Goal: Check status: Check status

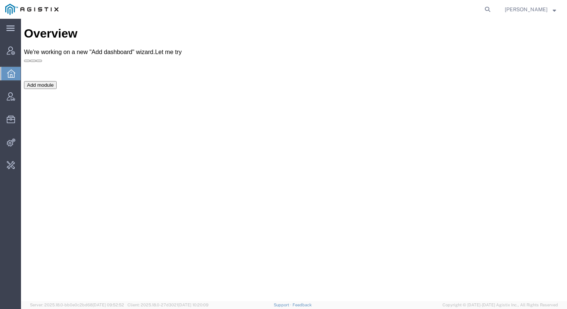
click at [486, 11] on form at bounding box center [488, 9] width 12 height 19
click at [490, 11] on icon at bounding box center [487, 9] width 10 height 10
click at [454, 11] on input "search" at bounding box center [368, 9] width 228 height 18
paste input "39445654841645"
type input "39445654841645"
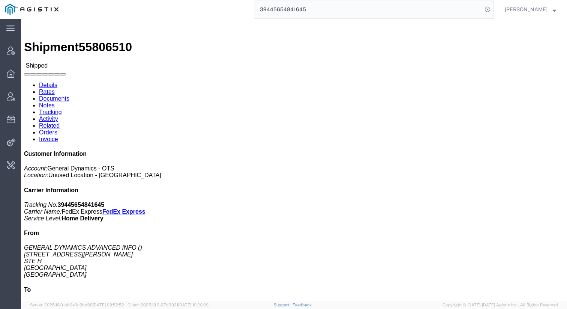
click link "Activity"
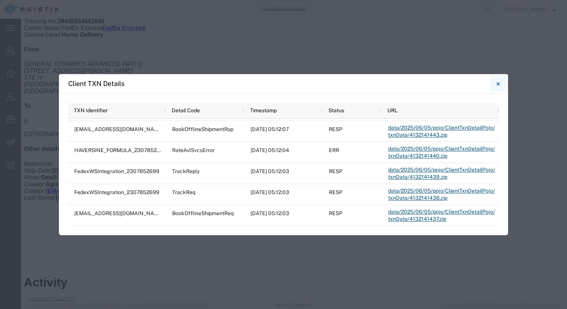
drag, startPoint x: 498, startPoint y: 80, endPoint x: 452, endPoint y: 58, distance: 50.6
click at [498, 80] on icon "Close" at bounding box center [497, 83] width 3 height 9
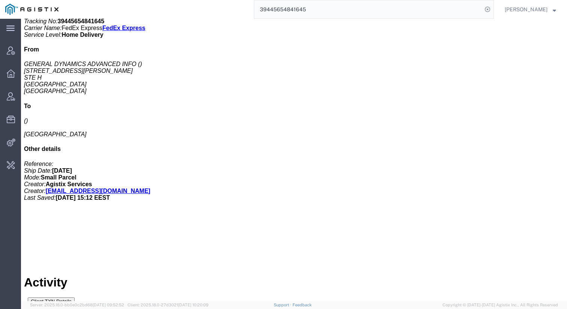
click at [358, 4] on input "39445654841645" at bounding box center [368, 9] width 228 height 18
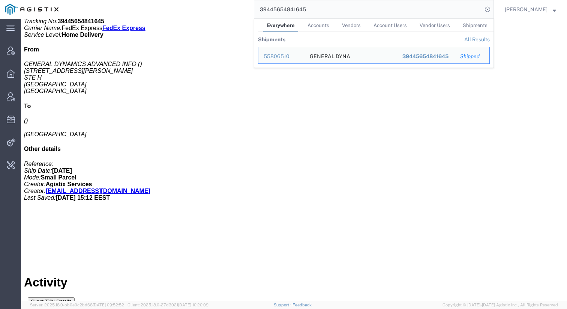
click at [358, 4] on input "39445654841645" at bounding box center [368, 9] width 228 height 18
paste input "5666937"
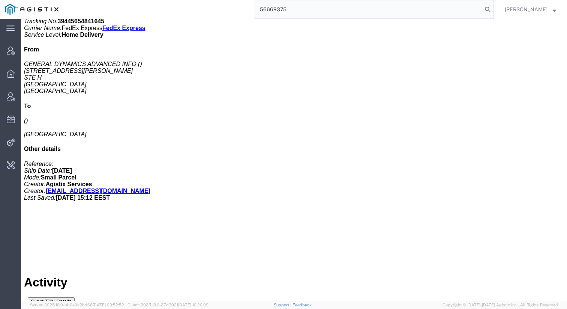
type input "56669375"
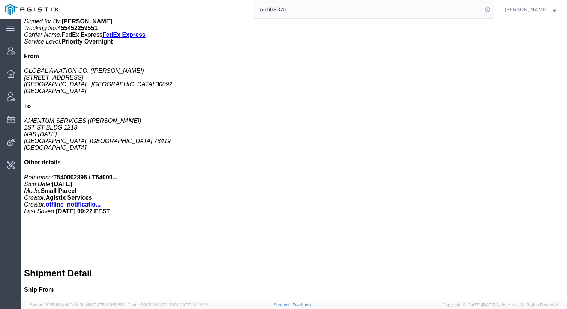
scroll to position [179, 0]
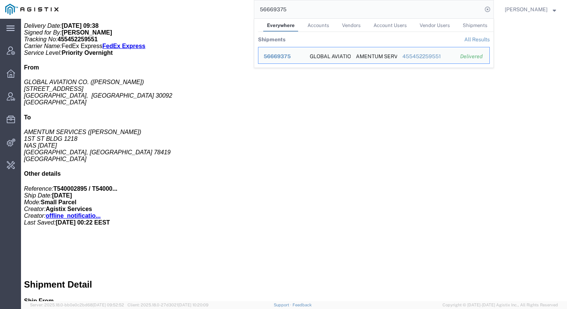
click link "Activity"
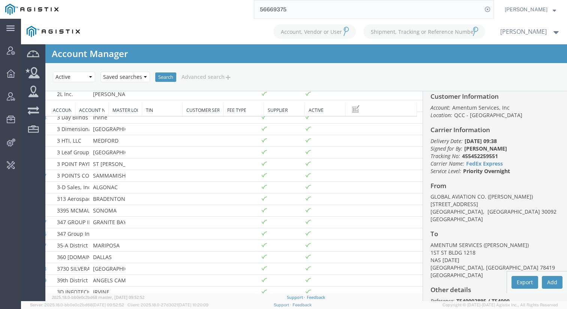
click at [372, 15] on input "56669375" at bounding box center [368, 9] width 228 height 18
click at [344, 10] on input "56669375" at bounding box center [368, 9] width 228 height 18
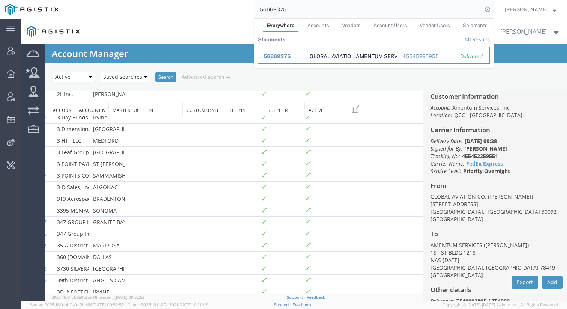
click at [270, 56] on span "56669375" at bounding box center [277, 56] width 27 height 6
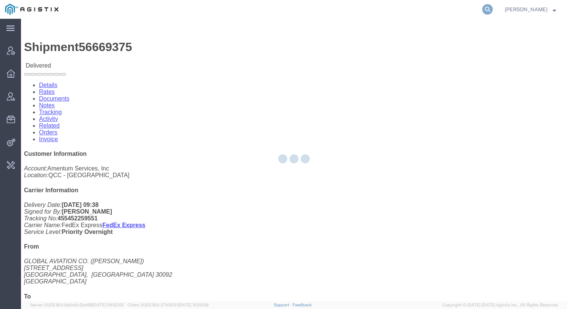
click at [489, 9] on icon at bounding box center [487, 9] width 10 height 10
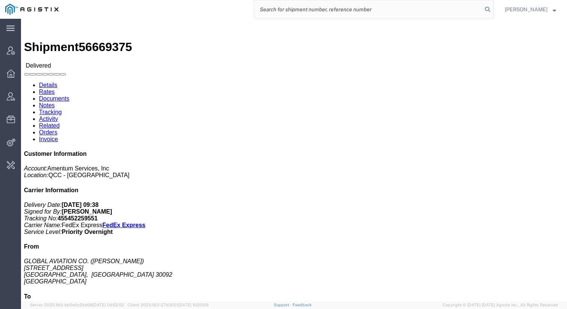
click at [447, 9] on input "search" at bounding box center [368, 9] width 228 height 18
paste input "55475334"
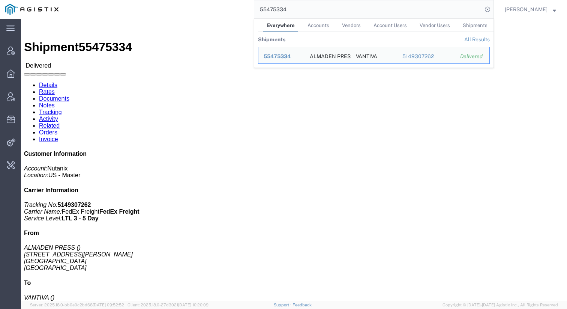
click div "Leg 1 - Less than Truckload"
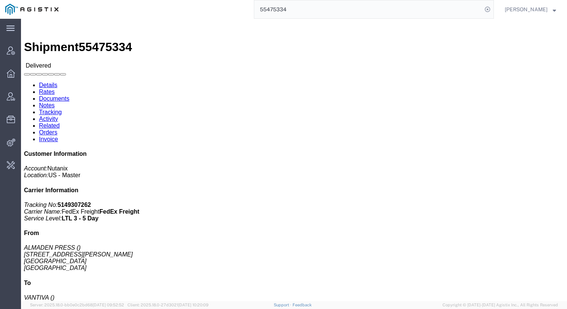
click link "Activity"
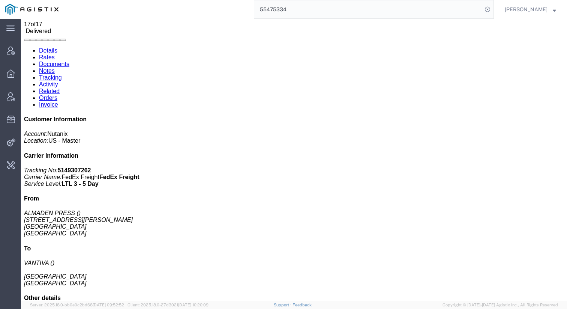
scroll to position [220, 0]
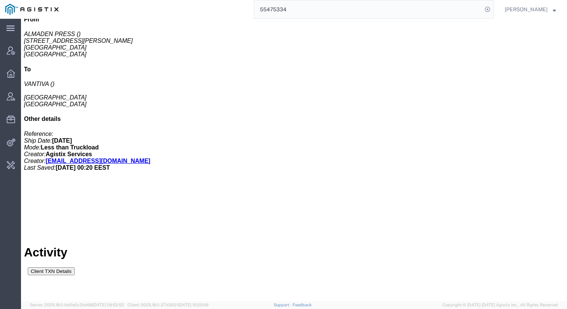
drag, startPoint x: 92, startPoint y: 280, endPoint x: 157, endPoint y: 283, distance: 65.3
drag, startPoint x: 190, startPoint y: 279, endPoint x: 262, endPoint y: 279, distance: 72.7
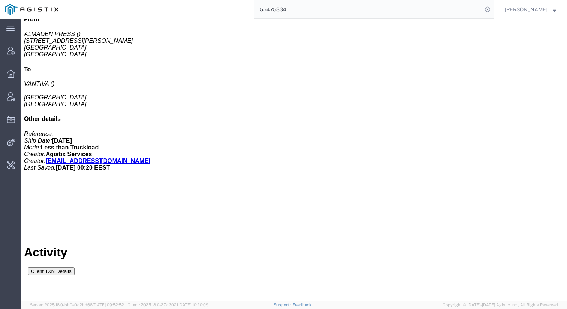
drag, startPoint x: 88, startPoint y: 279, endPoint x: 162, endPoint y: 276, distance: 74.3
copy td "Status updated with Admin Tool"
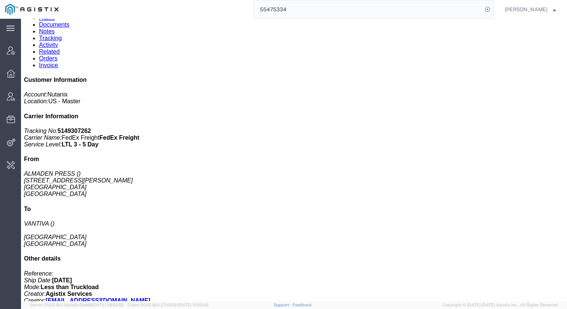
scroll to position [80, 0]
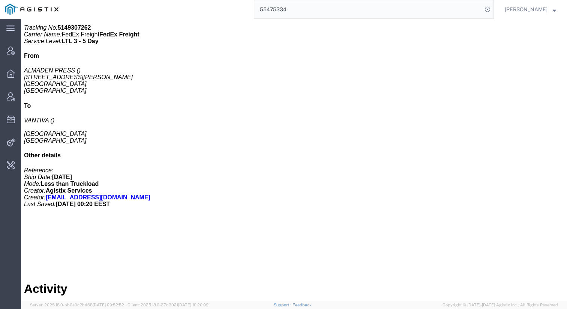
scroll to position [210, 0]
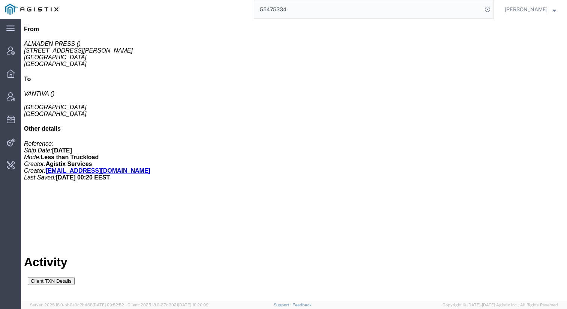
drag, startPoint x: 107, startPoint y: 105, endPoint x: 152, endPoint y: 108, distance: 45.5
drag, startPoint x: 133, startPoint y: 98, endPoint x: 182, endPoint y: 109, distance: 50.7
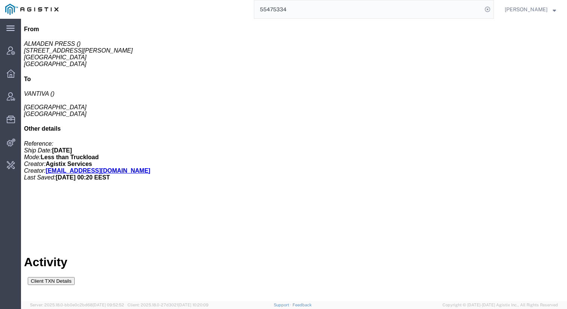
scroll to position [220, 0]
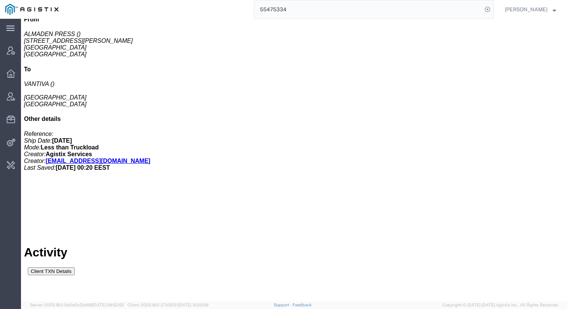
drag, startPoint x: 88, startPoint y: 279, endPoint x: 116, endPoint y: 279, distance: 27.7
drag, startPoint x: 129, startPoint y: 98, endPoint x: 185, endPoint y: 112, distance: 57.6
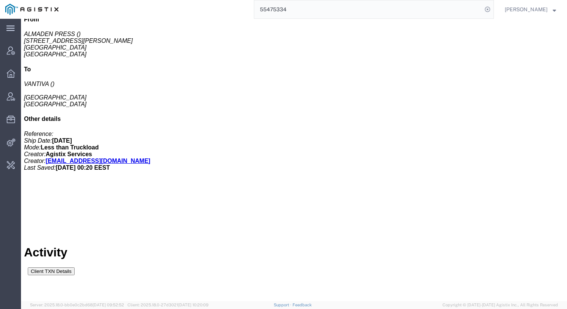
drag, startPoint x: 93, startPoint y: 282, endPoint x: 169, endPoint y: 285, distance: 75.8
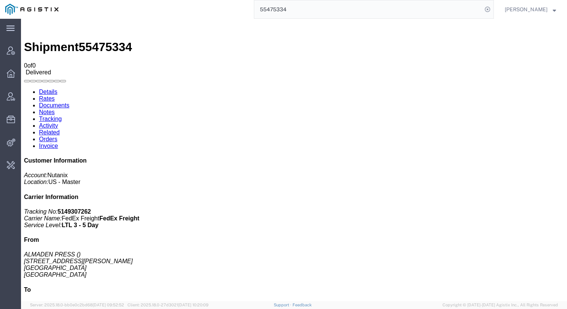
click at [58, 122] on link "Activity" at bounding box center [48, 125] width 19 height 6
click at [302, 12] on input "55475334" at bounding box center [368, 9] width 228 height 18
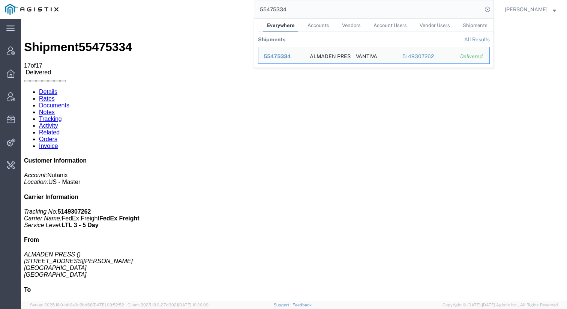
click at [302, 12] on input "55475334" at bounding box center [368, 9] width 228 height 18
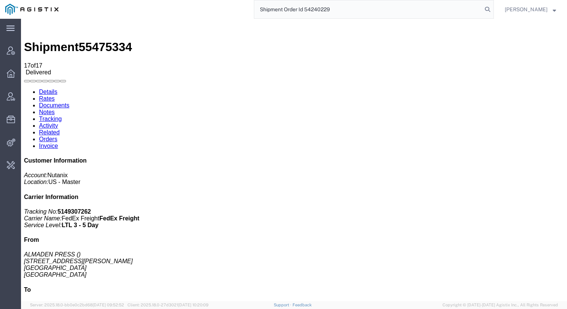
click at [310, 8] on input "Shipment Order Id 54240229" at bounding box center [368, 9] width 228 height 18
type input "54240229"
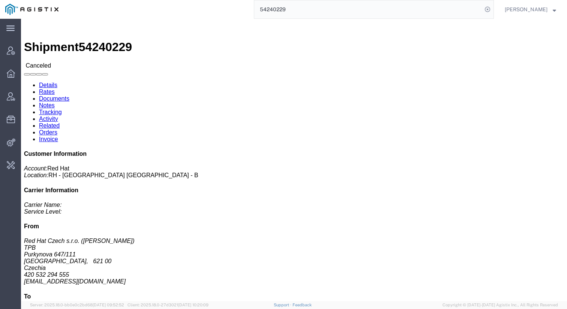
click link "Activity"
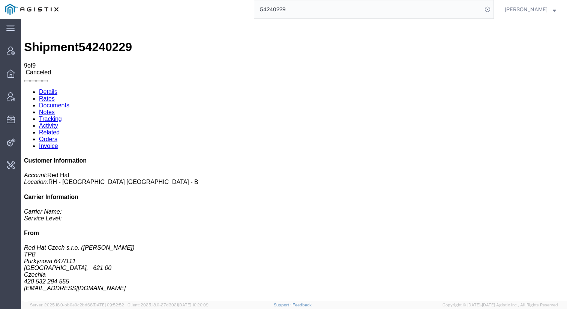
scroll to position [7, 0]
